Goal: Information Seeking & Learning: Learn about a topic

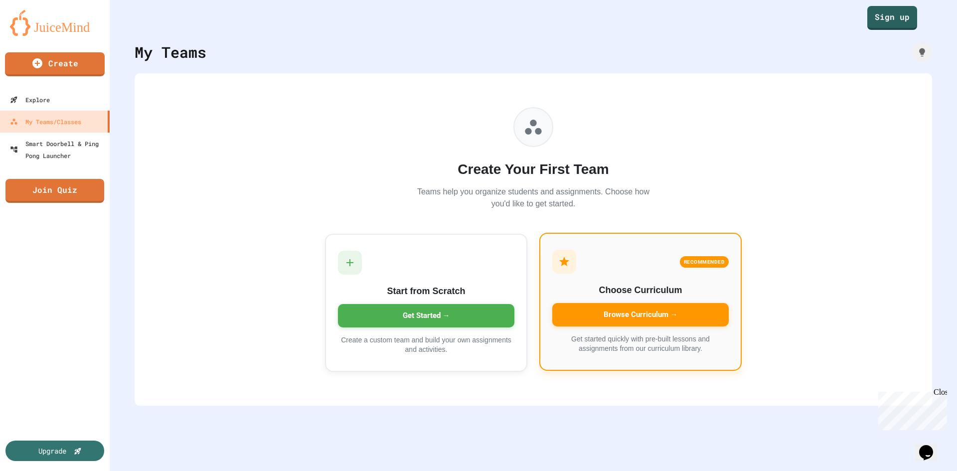
click at [640, 308] on div "Browse Curriculum →" at bounding box center [640, 314] width 176 height 23
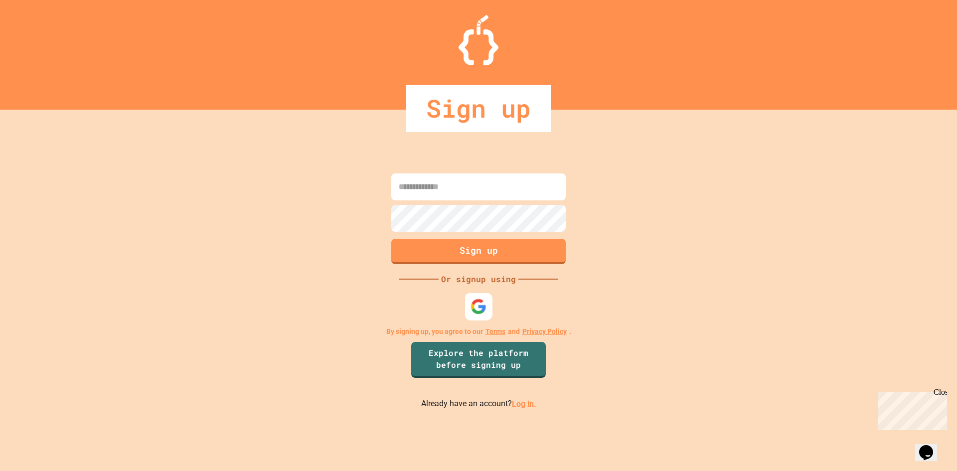
drag, startPoint x: 490, startPoint y: 309, endPoint x: 467, endPoint y: 307, distance: 23.1
click at [487, 309] on div at bounding box center [478, 306] width 27 height 27
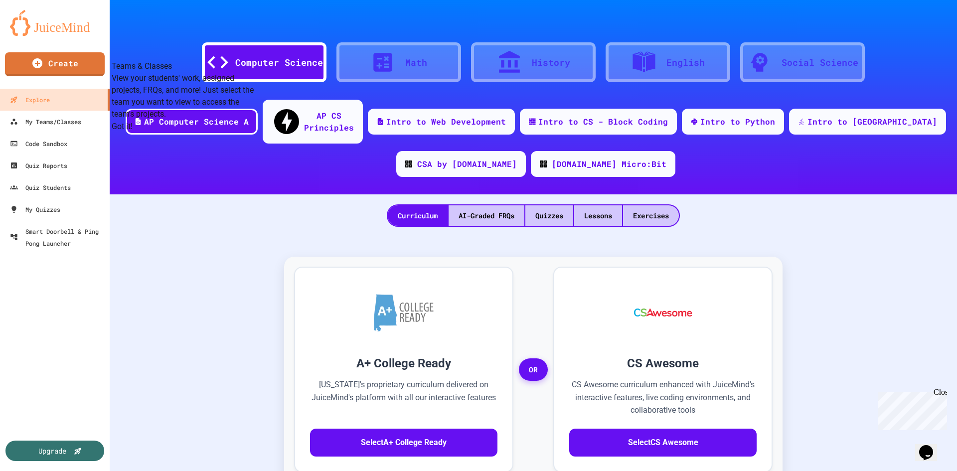
click at [133, 133] on button "Got it!" at bounding box center [122, 127] width 21 height 12
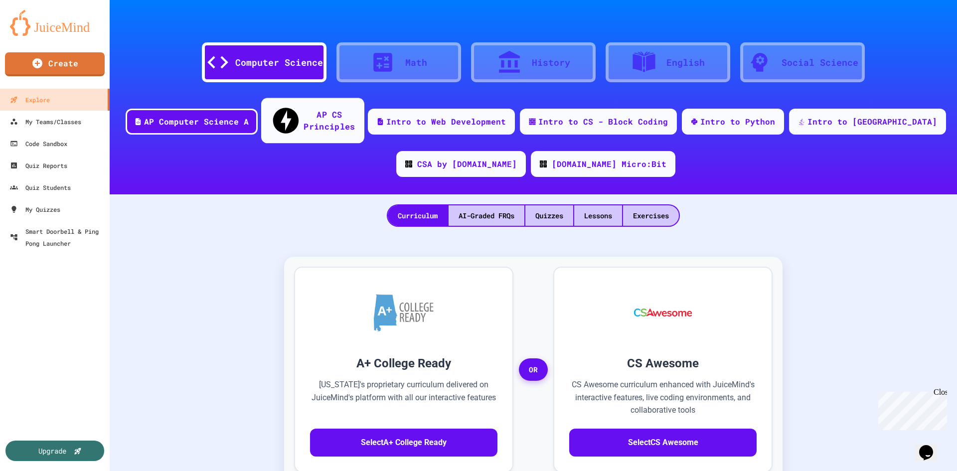
click at [337, 120] on div "AP CS Principles" at bounding box center [312, 120] width 103 height 45
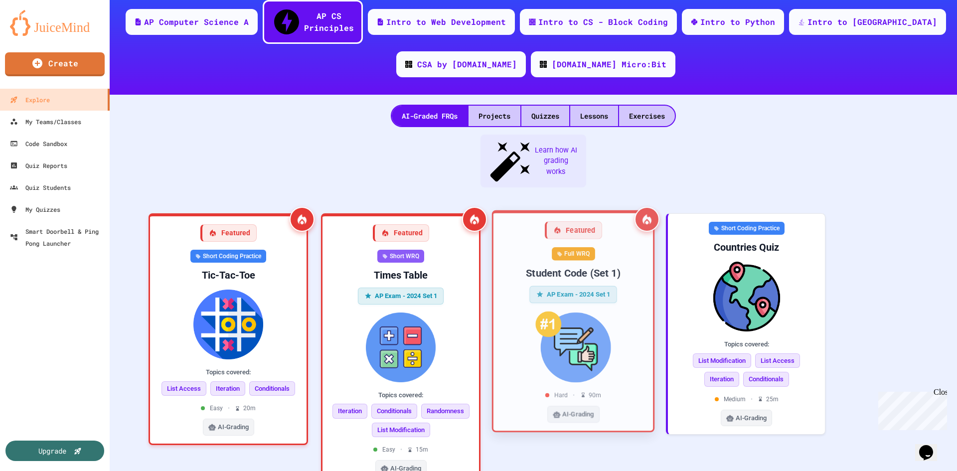
scroll to position [50, 0]
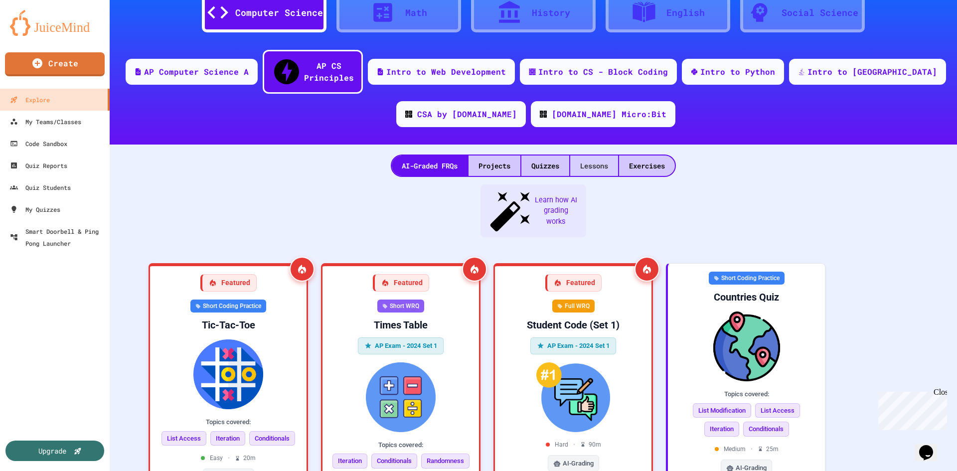
click at [605, 156] on div "Lessons" at bounding box center [594, 166] width 48 height 20
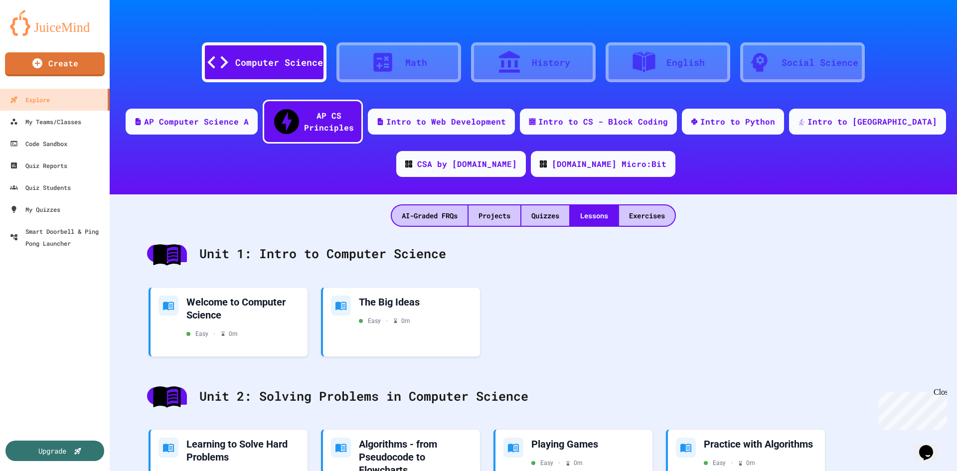
click at [392, 69] on div at bounding box center [387, 62] width 35 height 25
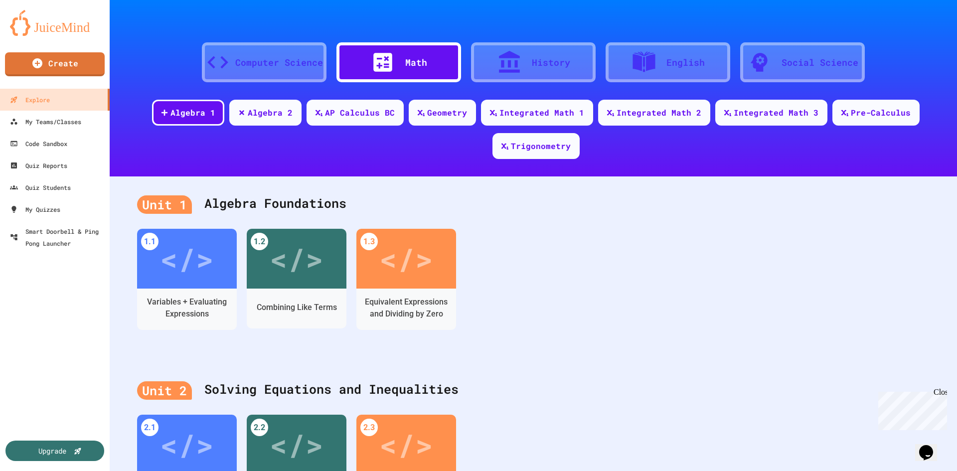
click at [285, 67] on div "Computer Science" at bounding box center [279, 62] width 88 height 13
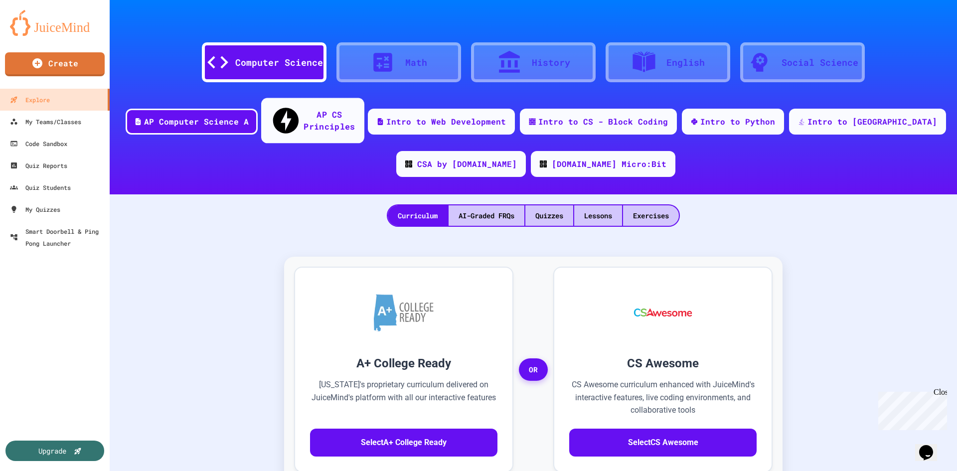
click at [349, 117] on div "AP CS Principles" at bounding box center [329, 120] width 51 height 24
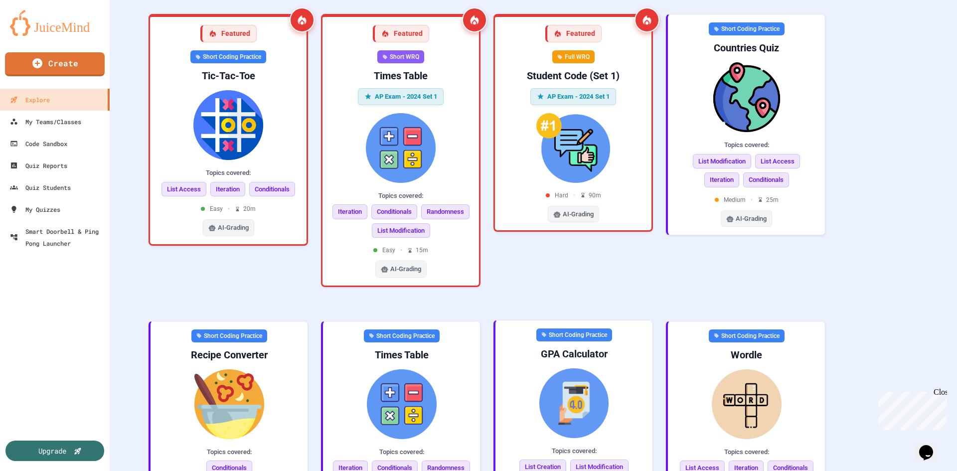
scroll to position [349, 0]
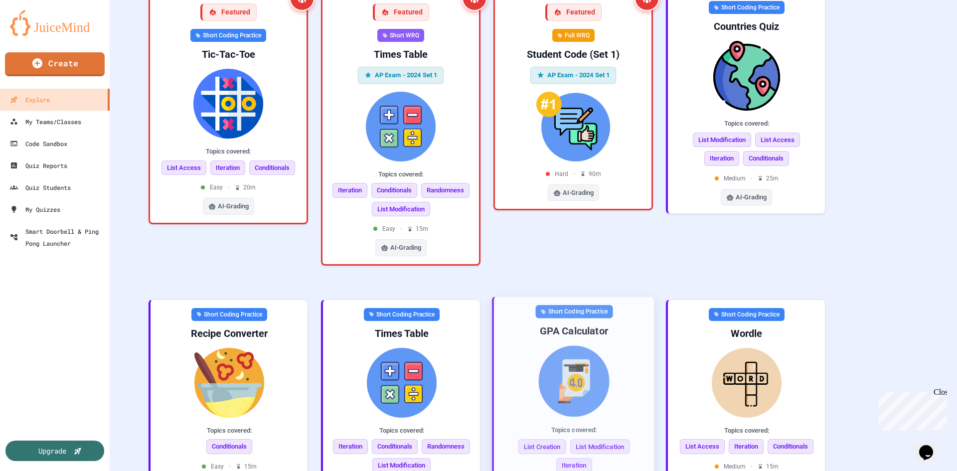
scroll to position [121, 0]
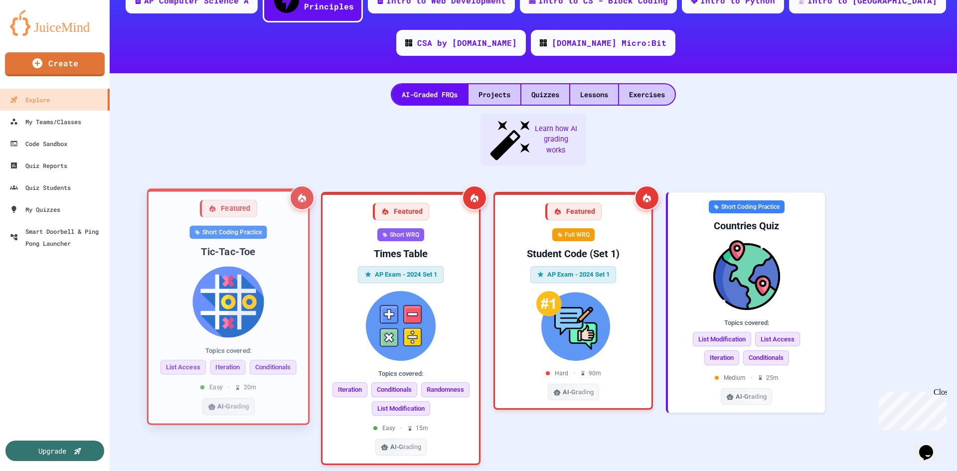
click at [247, 226] on div "Short Coding Practice" at bounding box center [227, 232] width 77 height 13
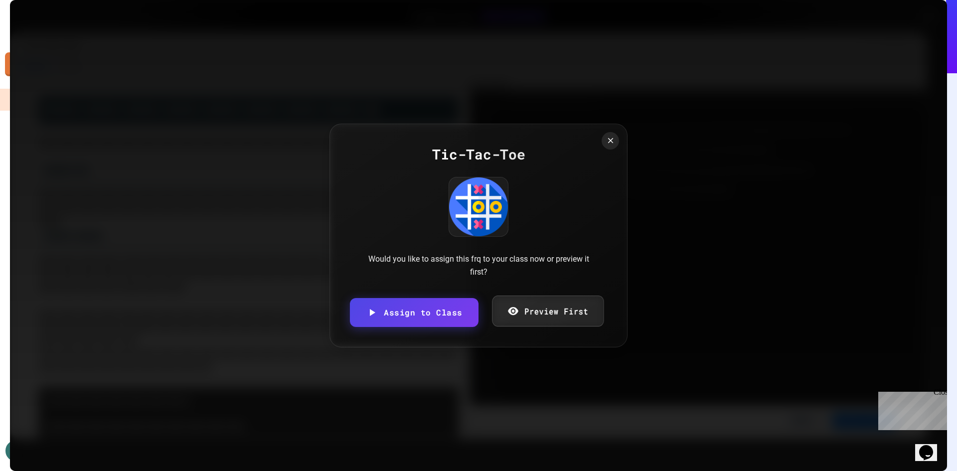
click at [523, 314] on link "Preview First" at bounding box center [548, 311] width 112 height 31
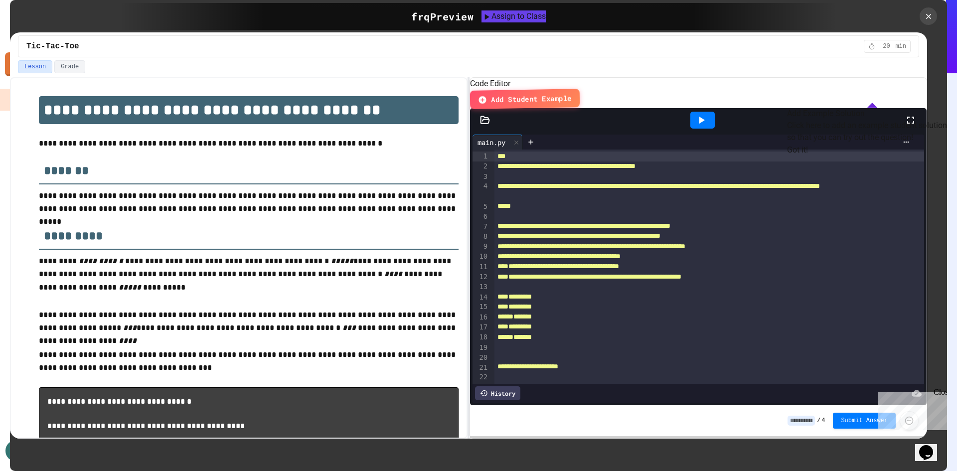
click at [808, 156] on button "Got it!" at bounding box center [797, 150] width 21 height 12
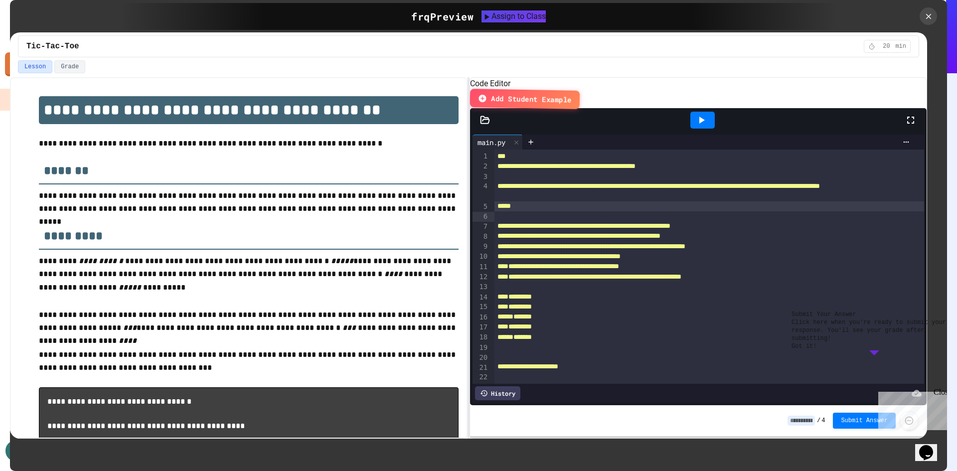
click at [656, 211] on div "*****" at bounding box center [710, 206] width 430 height 10
